Goal: Communication & Community: Answer question/provide support

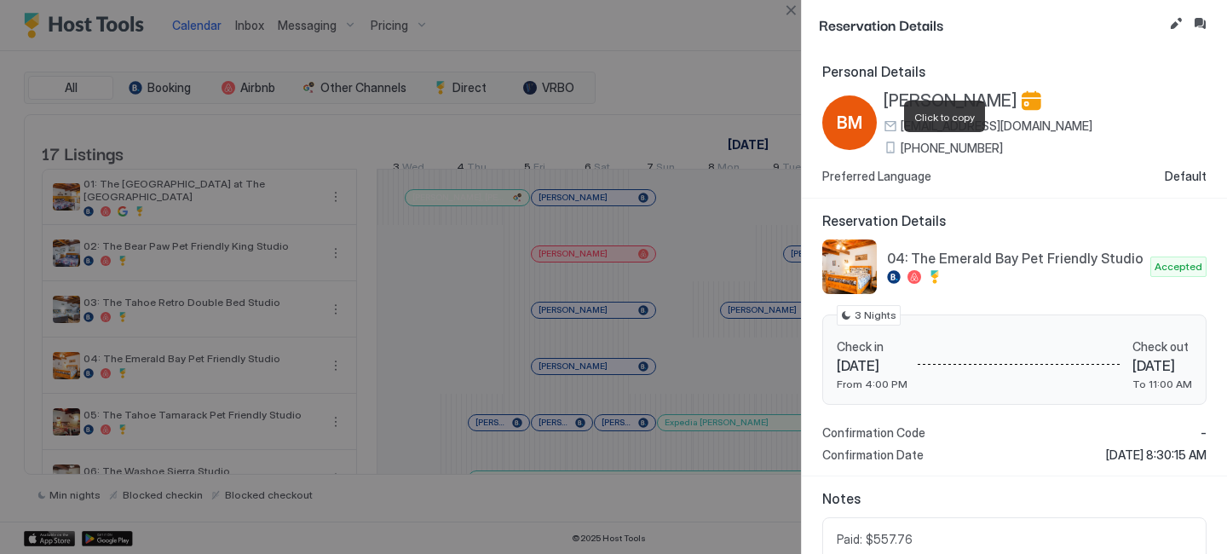
scroll to position [0, 679]
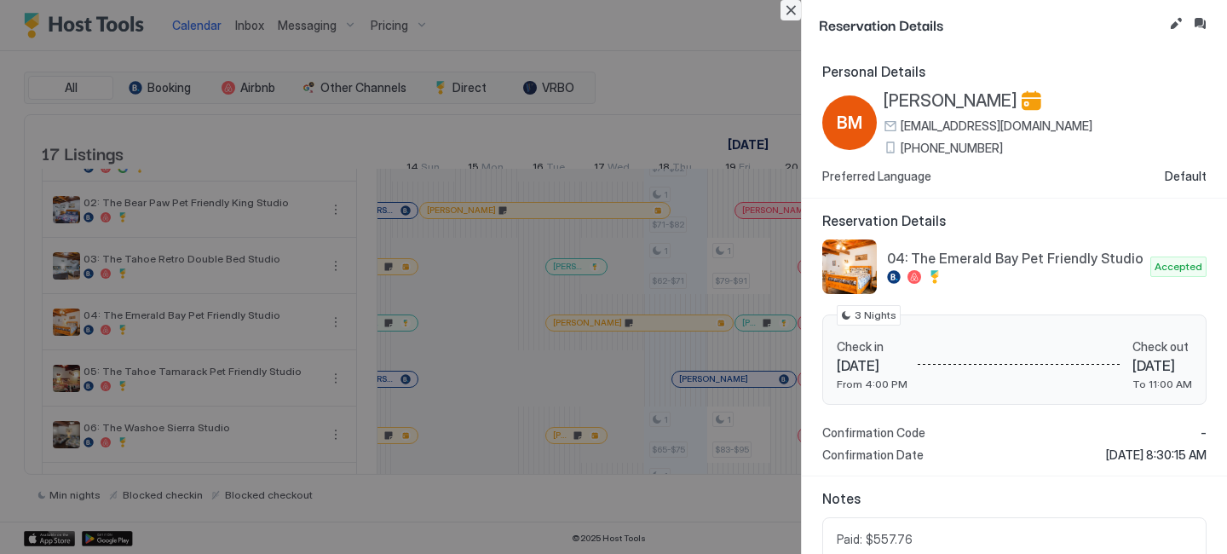
click at [785, 14] on button "Close" at bounding box center [790, 10] width 20 height 20
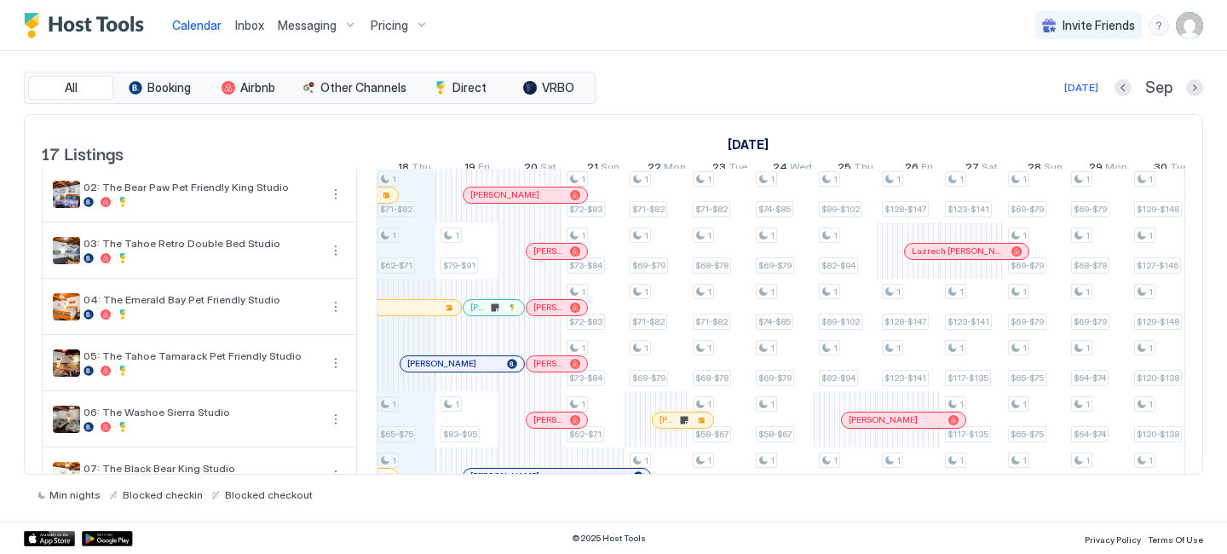
scroll to position [0, 951]
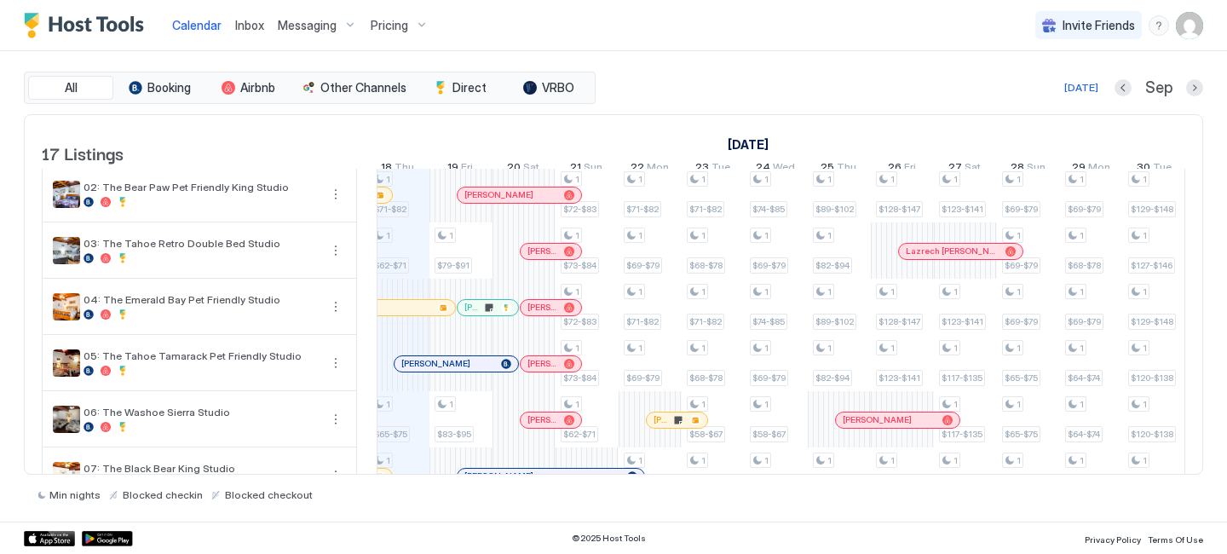
click at [423, 371] on div at bounding box center [424, 364] width 14 height 14
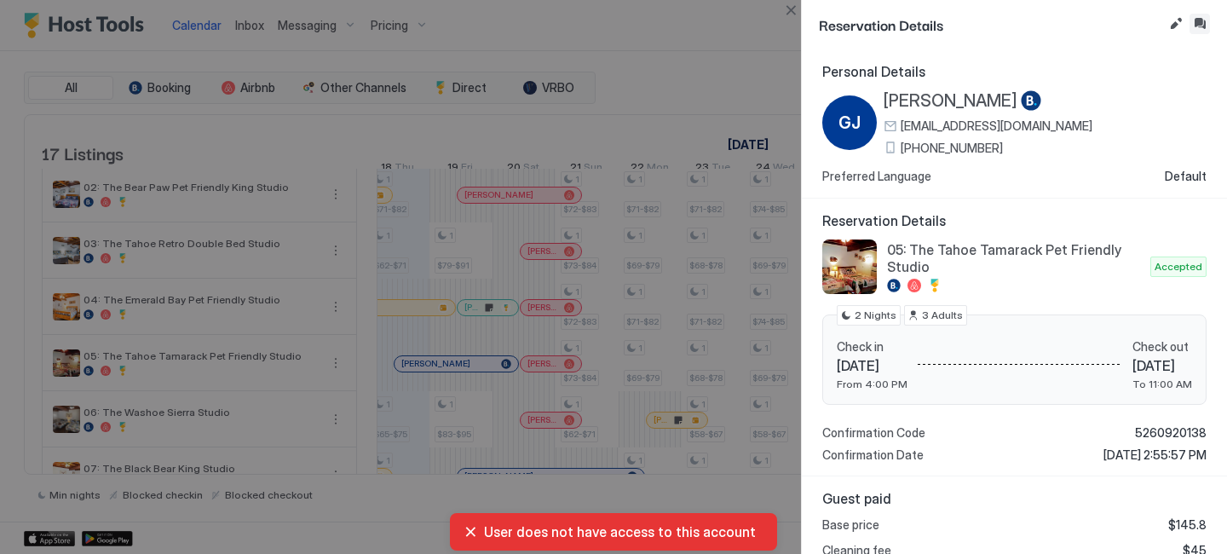
click at [1198, 29] on button "Inbox" at bounding box center [1199, 24] width 20 height 20
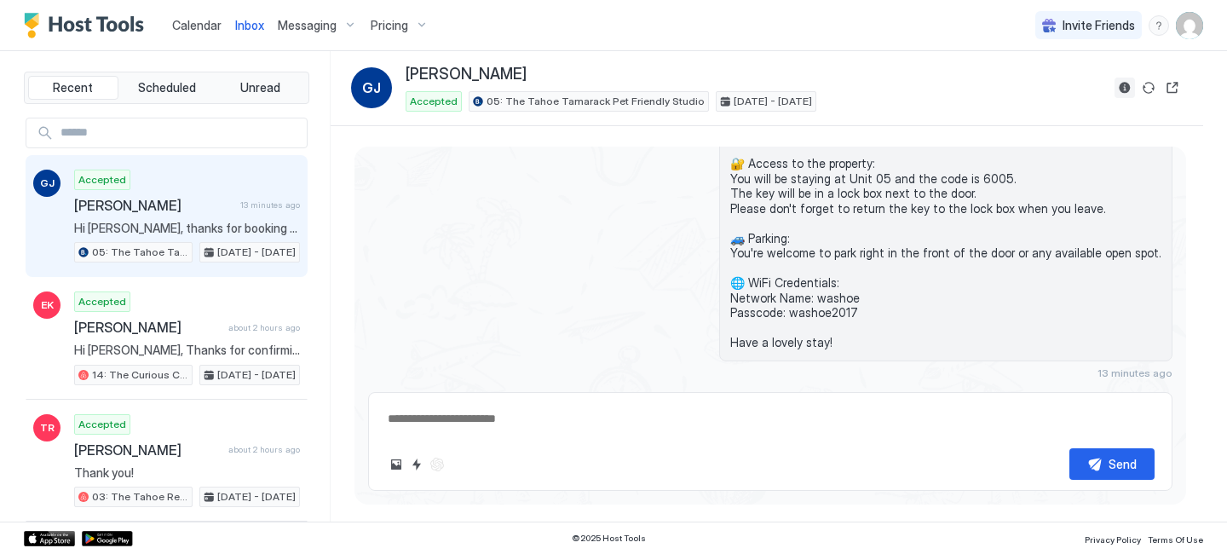
click at [1126, 82] on button "Reservation information" at bounding box center [1124, 88] width 20 height 20
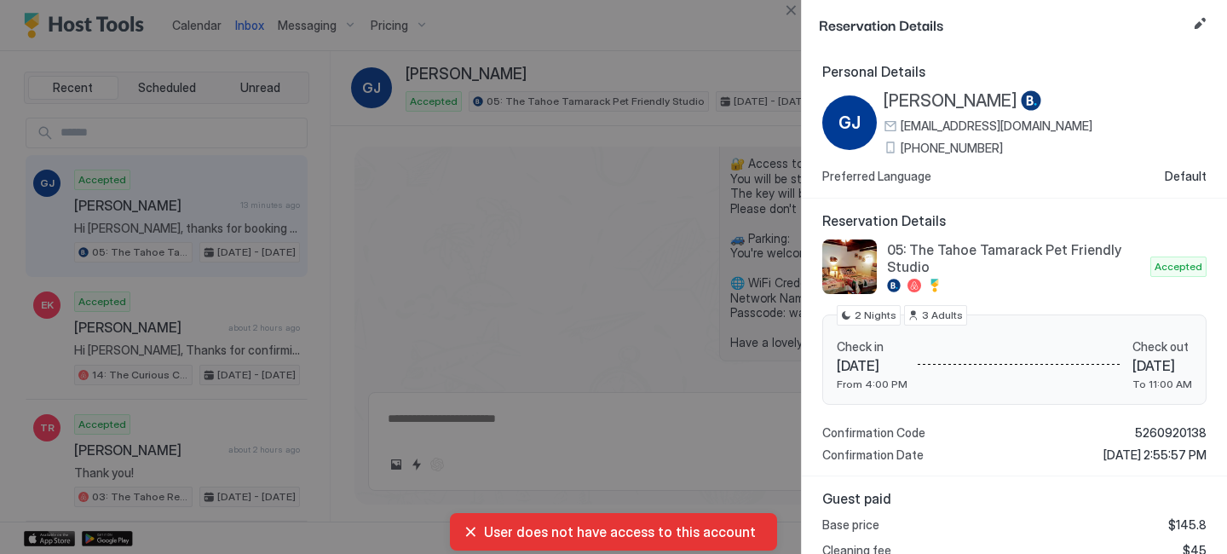
click at [951, 104] on span "[PERSON_NAME]" at bounding box center [950, 100] width 134 height 21
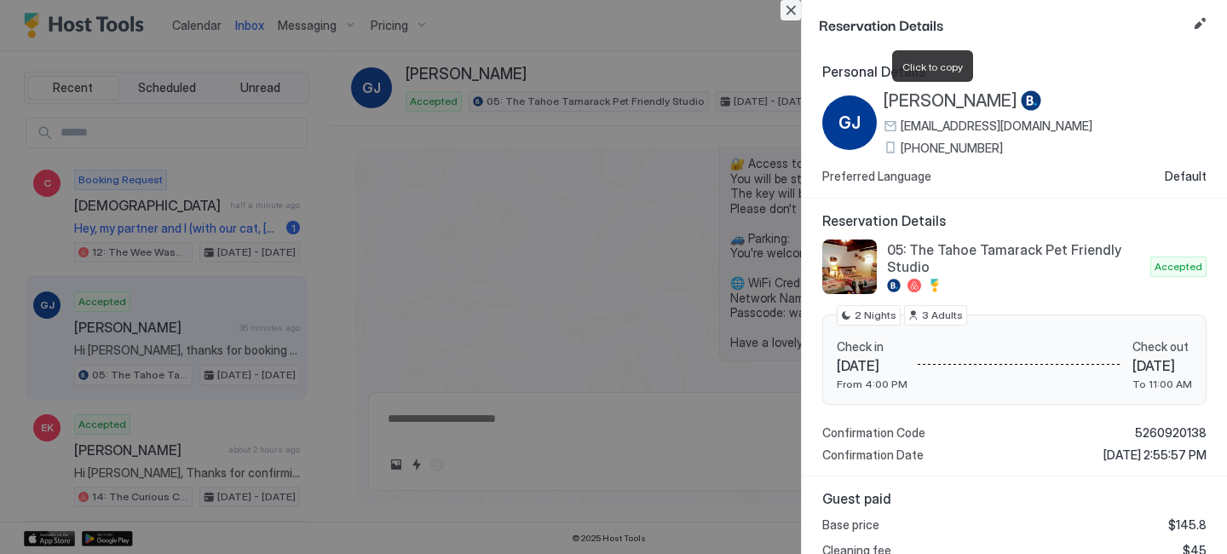
click at [785, 14] on button "Close" at bounding box center [790, 10] width 20 height 20
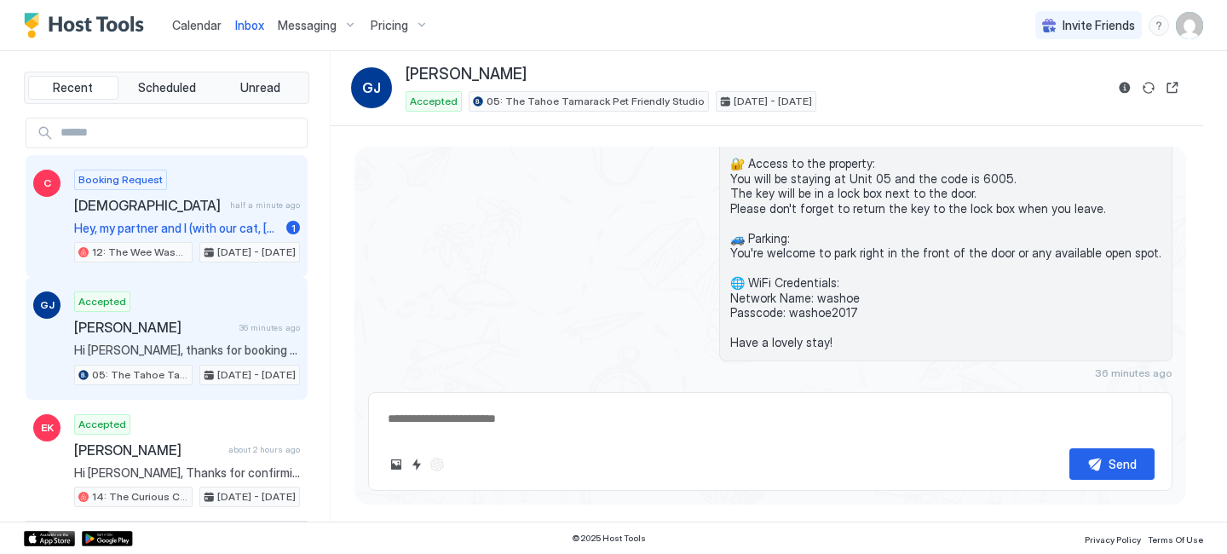
click at [245, 222] on span "Hey, my partner and I (with our cat, [PERSON_NAME]) are looking to get into nat…" at bounding box center [176, 228] width 205 height 15
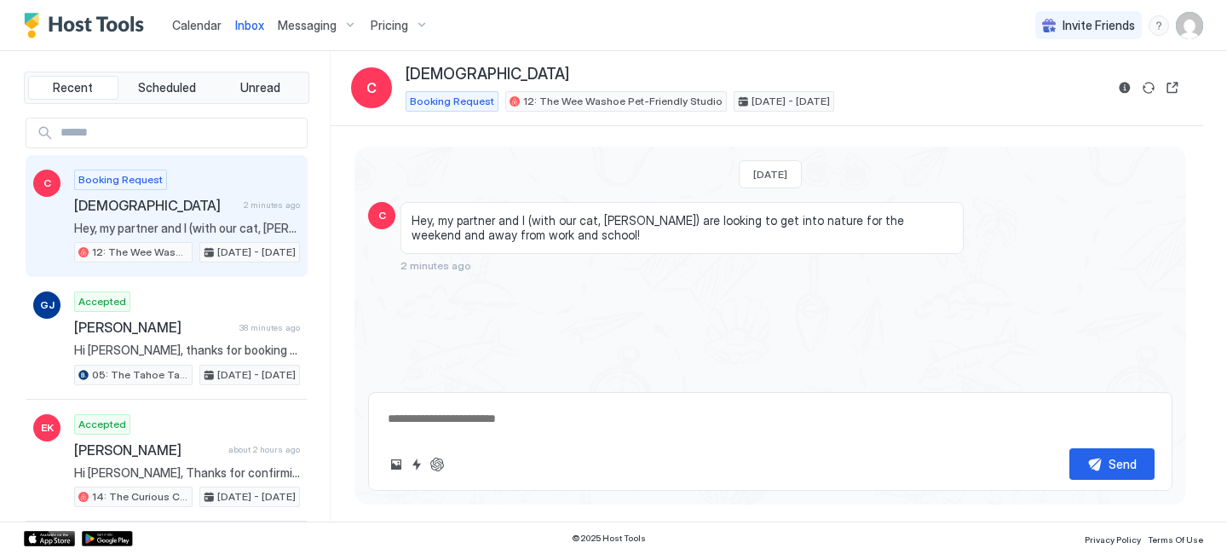
click at [181, 18] on span "Calendar" at bounding box center [196, 25] width 49 height 14
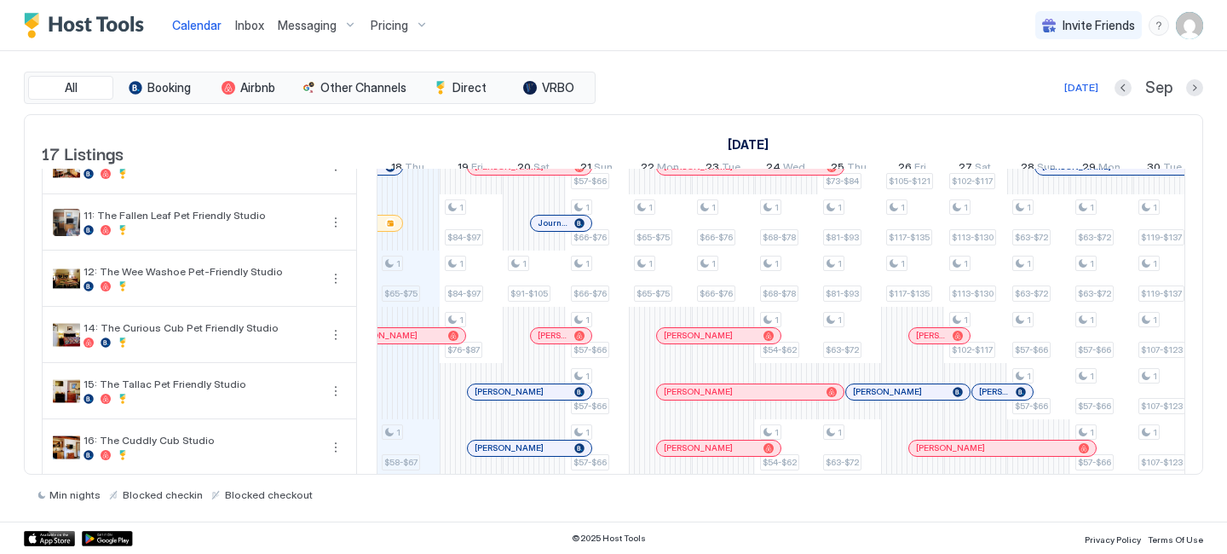
scroll to position [536, 0]
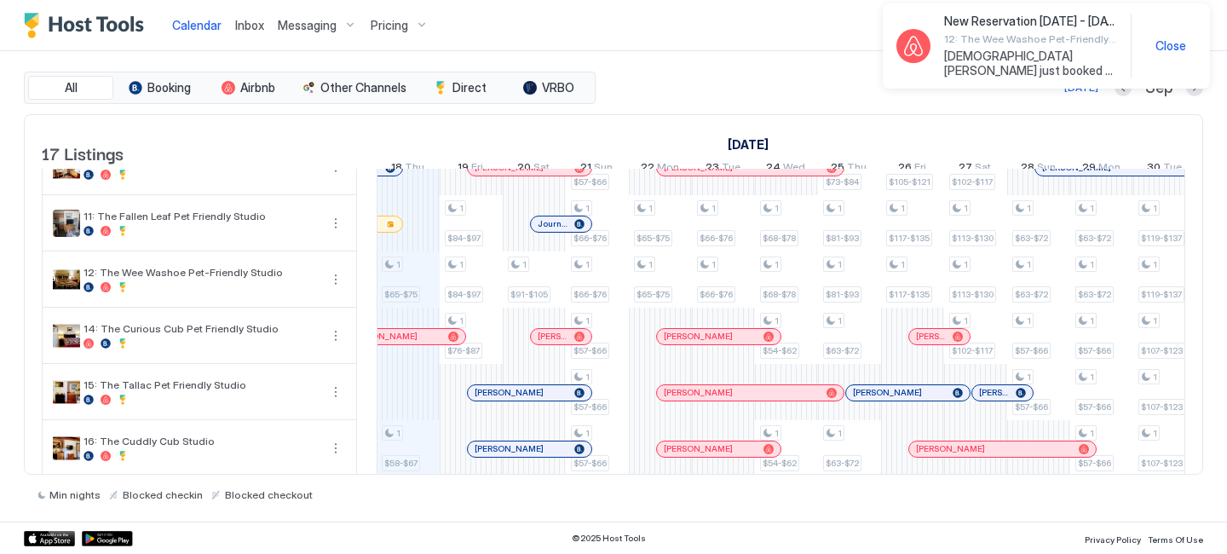
click at [284, 31] on span "Messaging" at bounding box center [307, 25] width 59 height 15
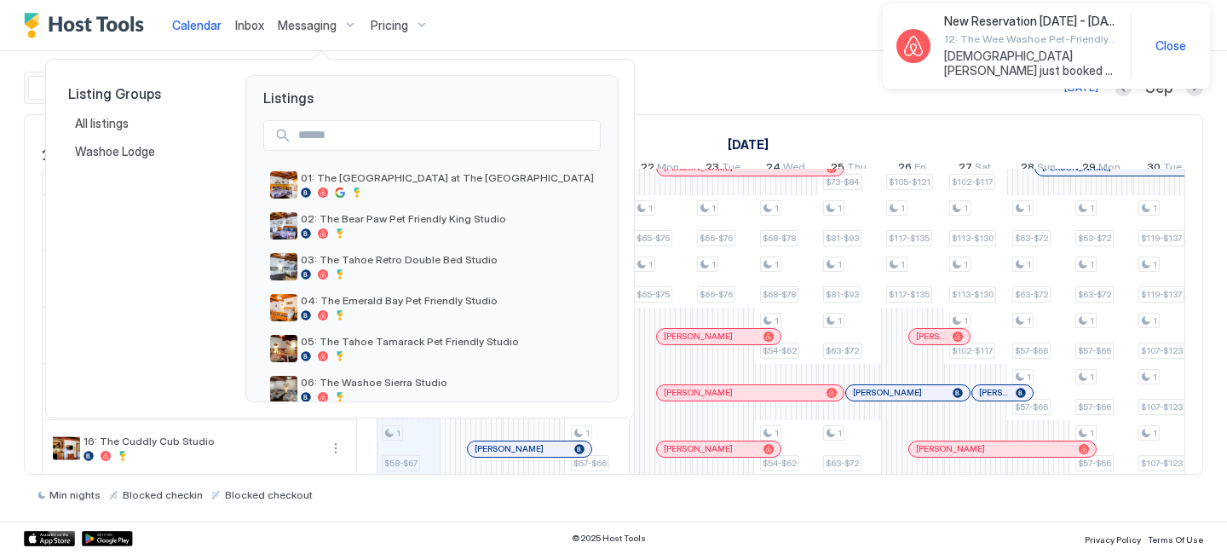
click at [253, 19] on div at bounding box center [613, 277] width 1227 height 554
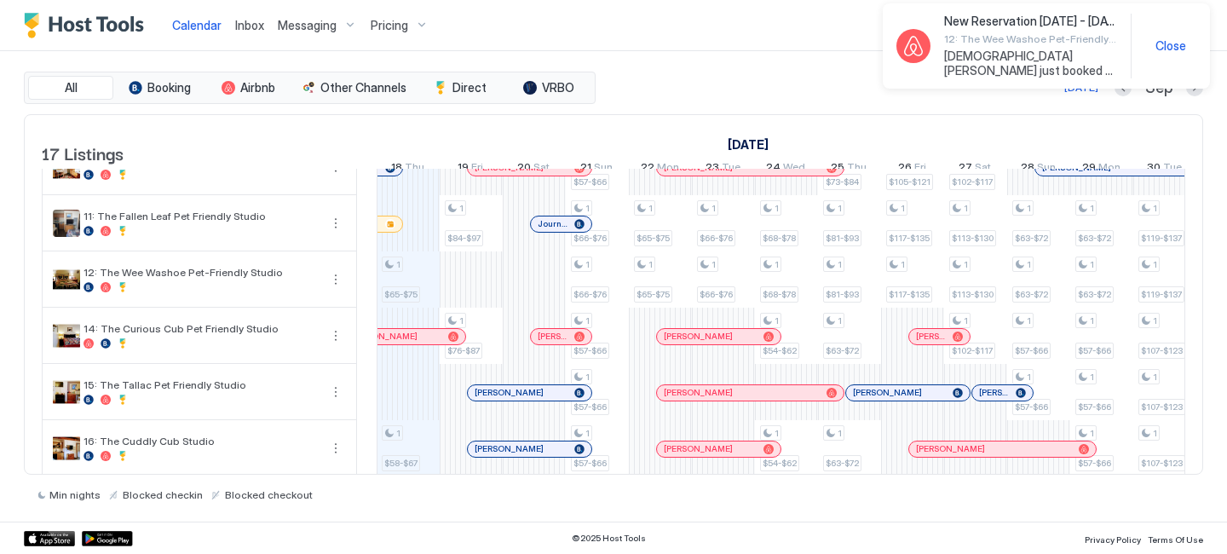
click at [250, 19] on span "Inbox" at bounding box center [249, 25] width 29 height 14
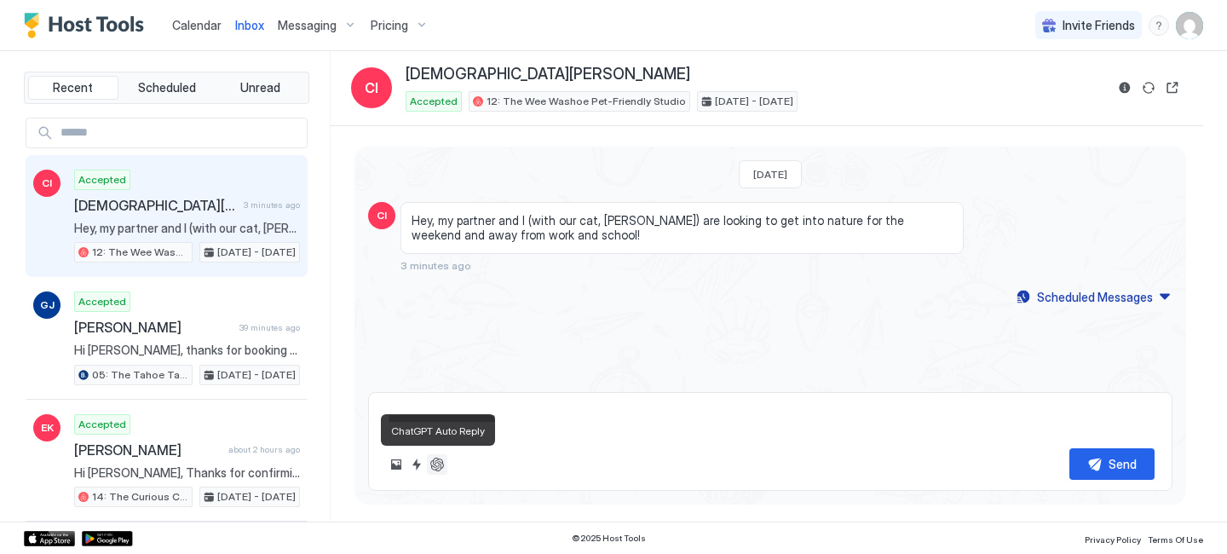
click at [434, 469] on button "ChatGPT Auto Reply" at bounding box center [437, 464] width 20 height 20
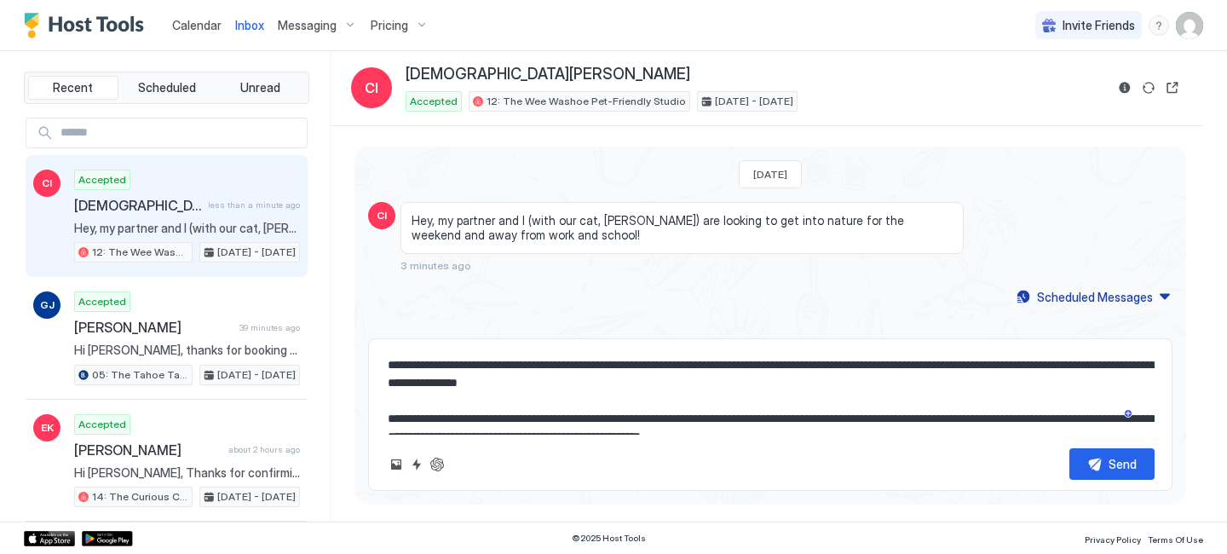
drag, startPoint x: 717, startPoint y: 420, endPoint x: 456, endPoint y: 369, distance: 266.5
click at [455, 369] on textarea "**********" at bounding box center [770, 391] width 768 height 85
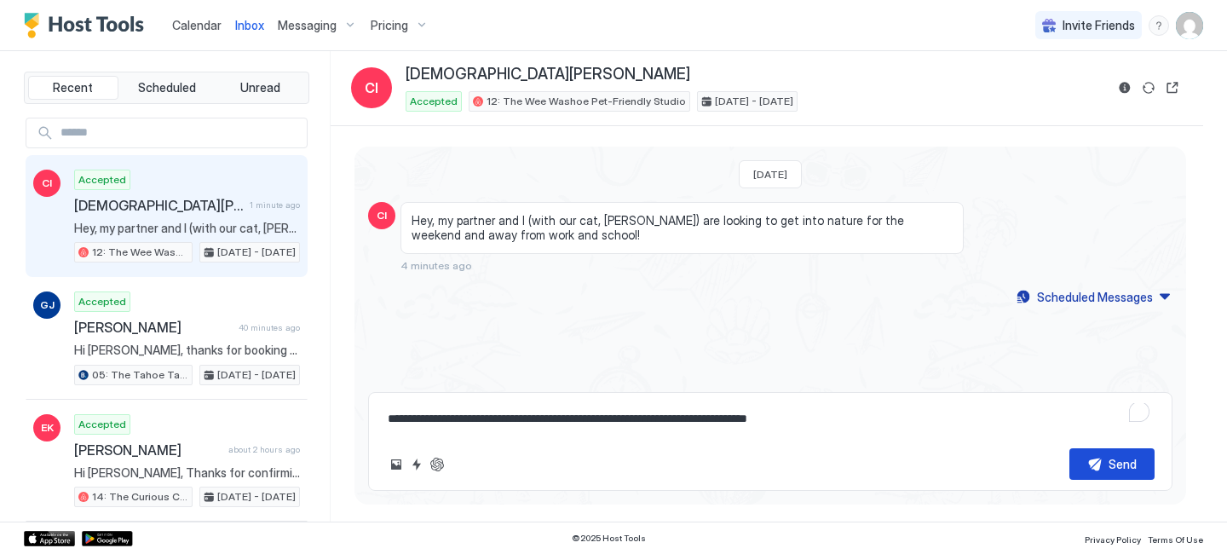
type textarea "**********"
click at [1118, 464] on div "Send" at bounding box center [1122, 464] width 28 height 18
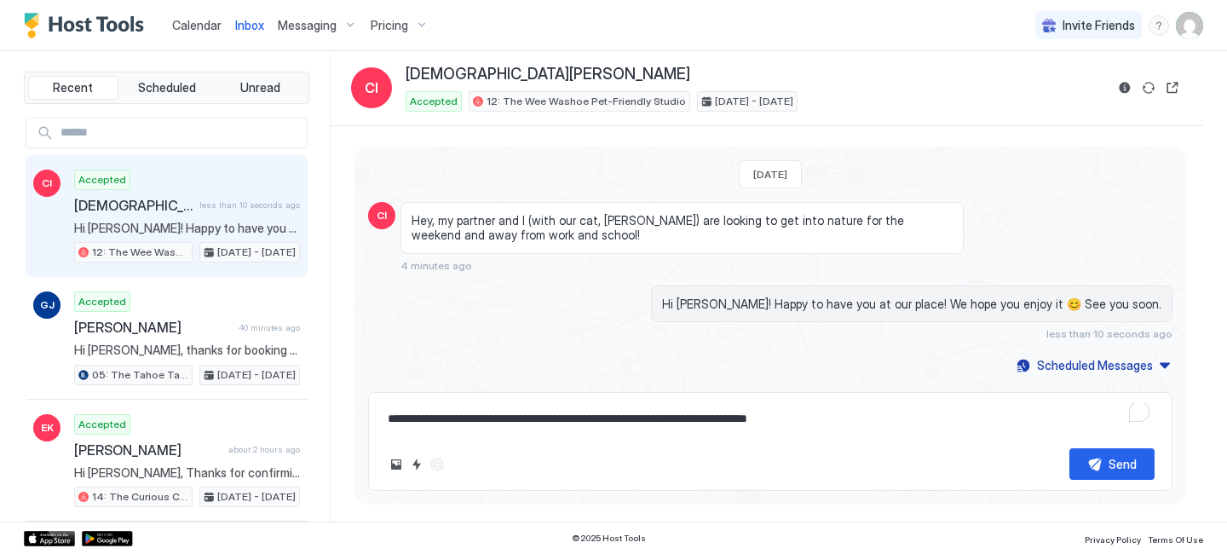
click at [192, 20] on span "Calendar" at bounding box center [196, 25] width 49 height 14
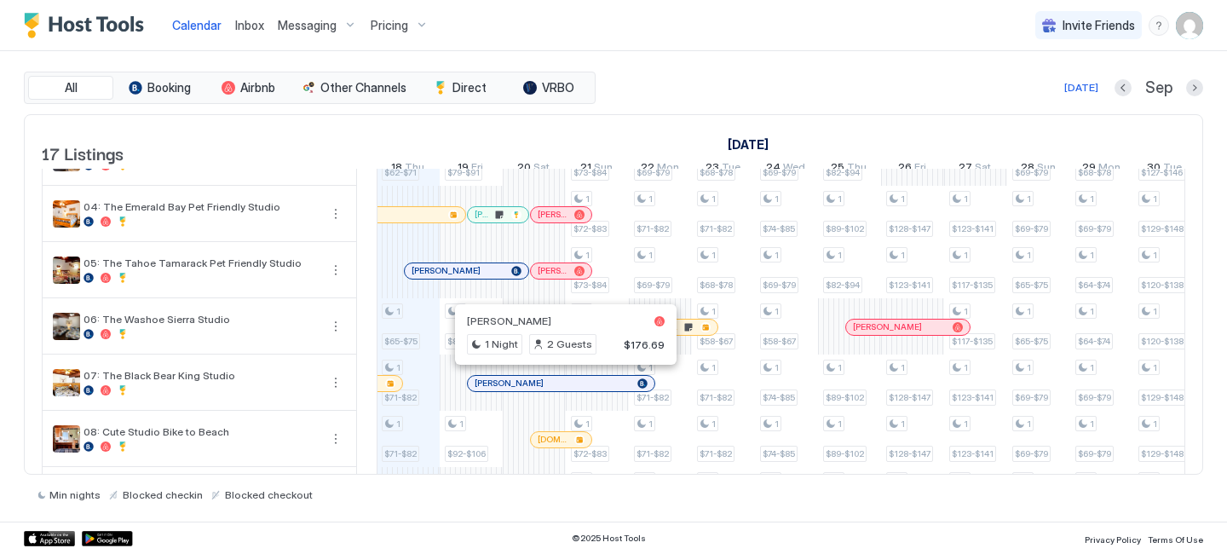
scroll to position [163, 0]
